Goal: Task Accomplishment & Management: Manage account settings

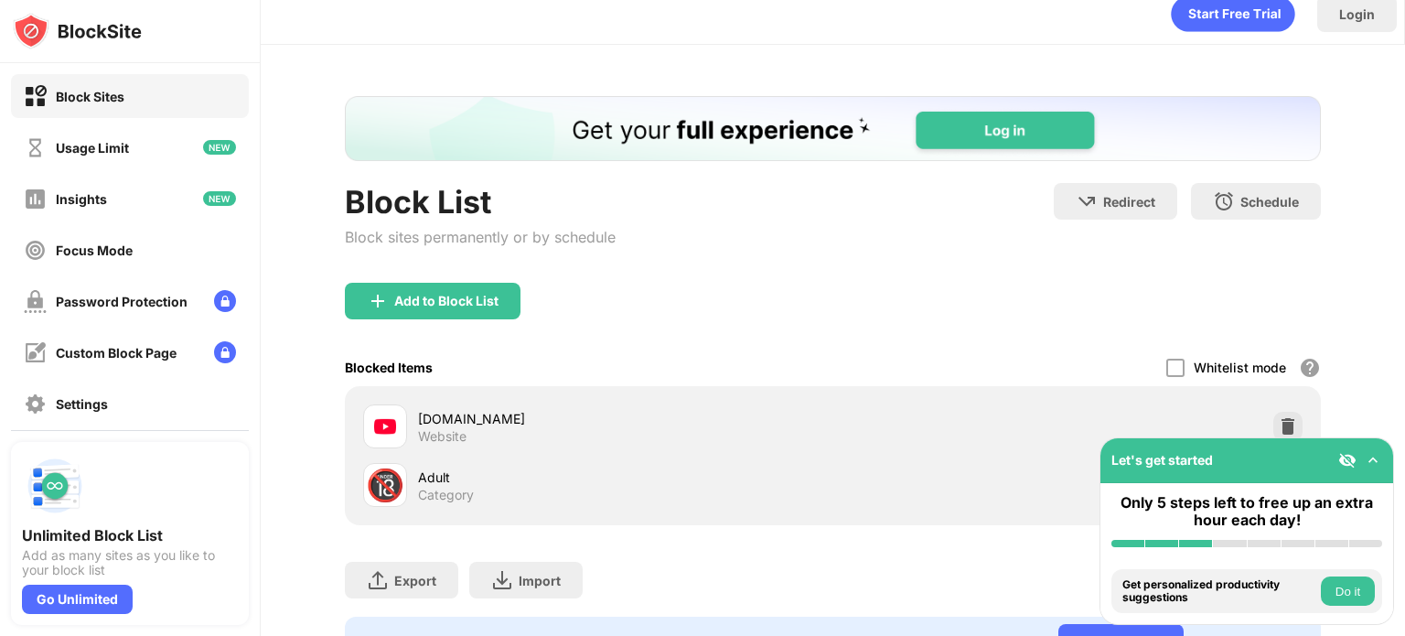
scroll to position [37, 0]
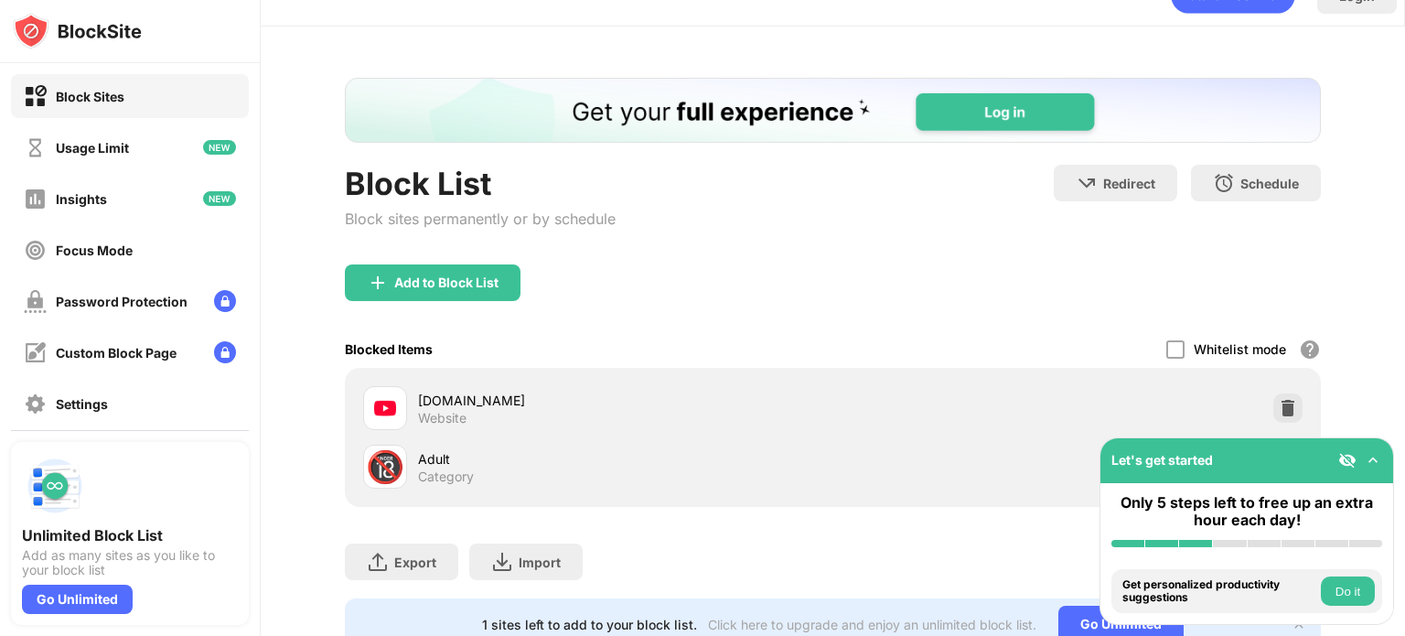
click at [413, 410] on div "youtube.com Website" at bounding box center [597, 408] width 469 height 44
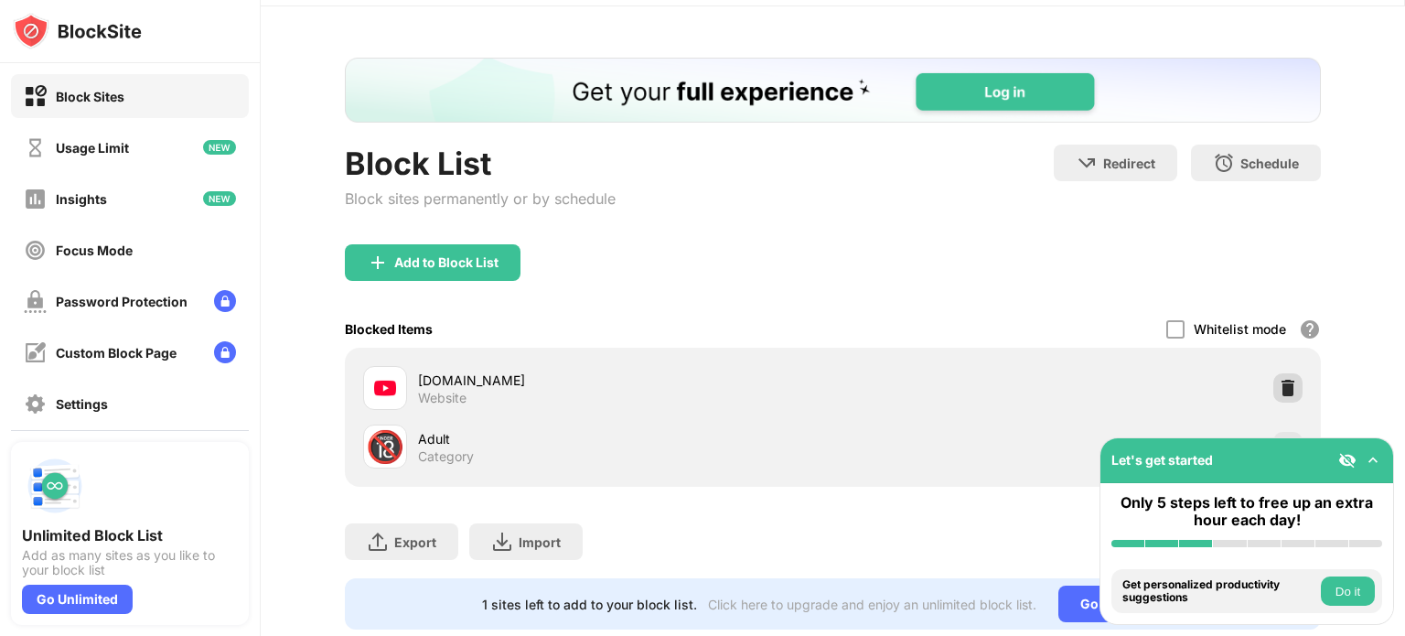
click at [1300, 390] on div at bounding box center [1287, 387] width 29 height 29
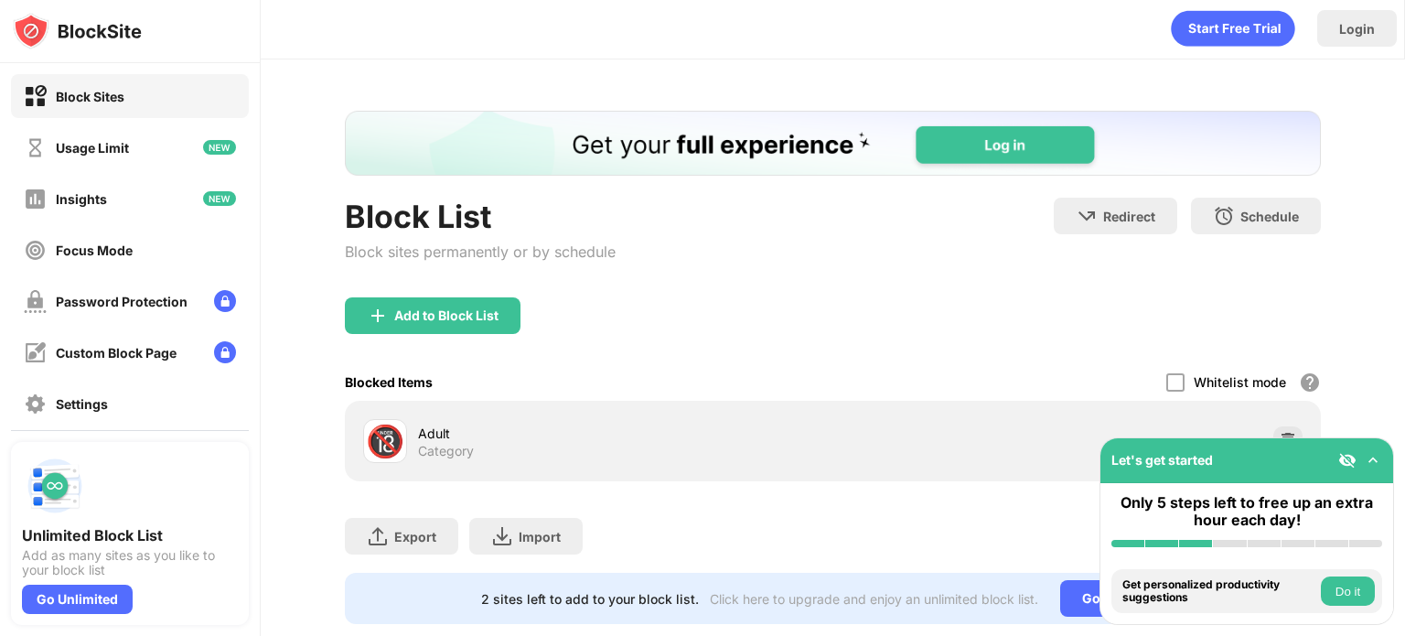
scroll to position [0, 0]
